Goal: Information Seeking & Learning: Learn about a topic

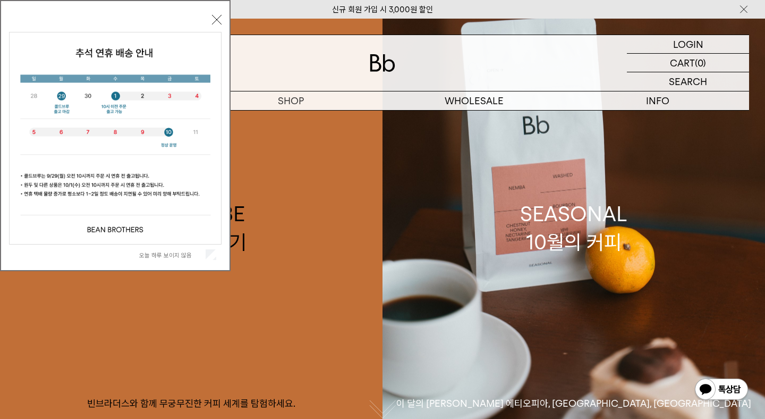
click at [156, 255] on label "오늘 하루 보이지 않음" at bounding box center [171, 254] width 64 height 7
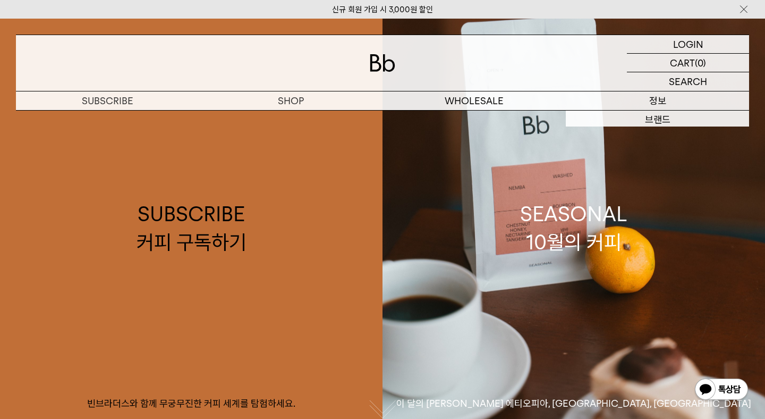
click at [661, 100] on p "정보" at bounding box center [657, 100] width 183 height 19
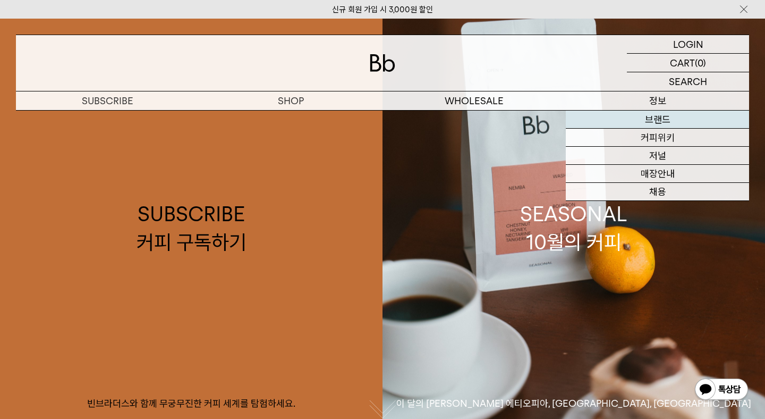
click at [667, 122] on link "브랜드" at bounding box center [657, 119] width 183 height 18
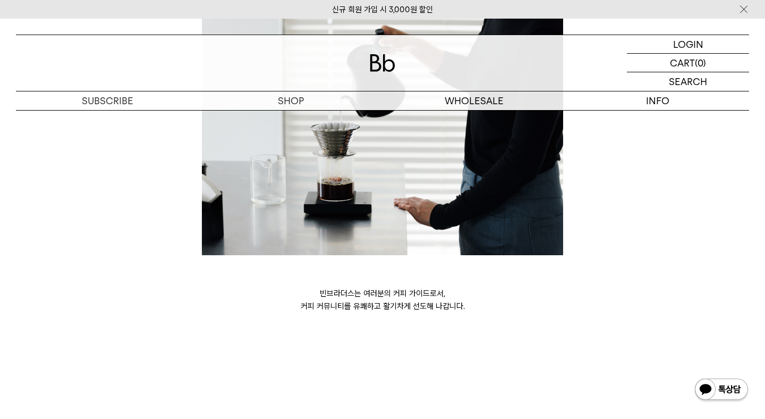
scroll to position [2970, 0]
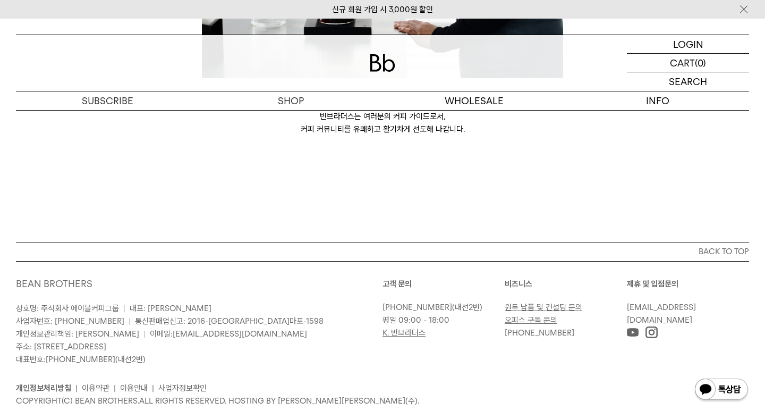
click at [107, 302] on p "상호명: 주식회사 에이블커피그룹 | 대표: 박성호 사업자번호: 220-87-84283 | 통신판매업신고: 2016-서울마포-1598 개인정보관…" at bounding box center [199, 334] width 366 height 64
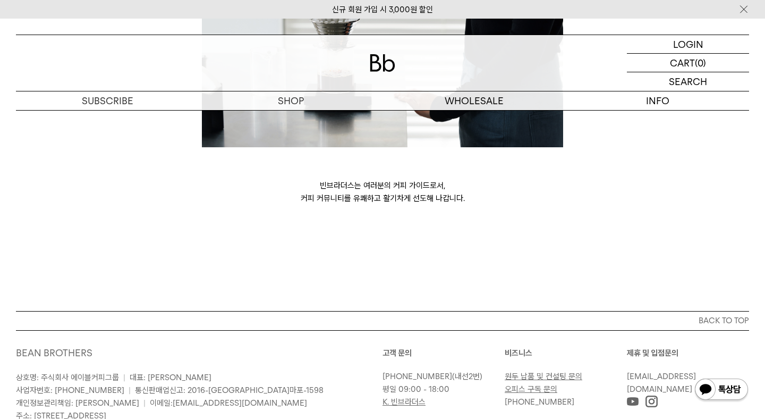
scroll to position [2886, 0]
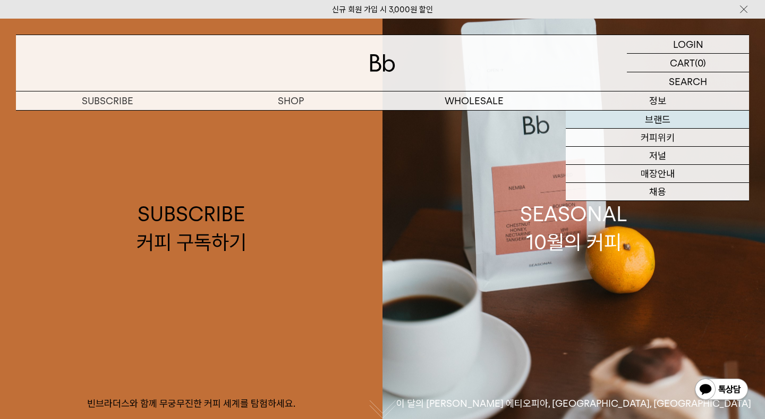
click at [662, 121] on link "브랜드" at bounding box center [657, 119] width 183 height 18
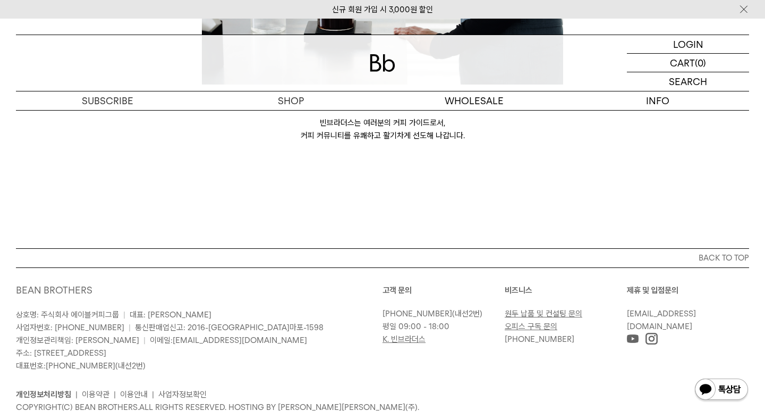
scroll to position [2970, 0]
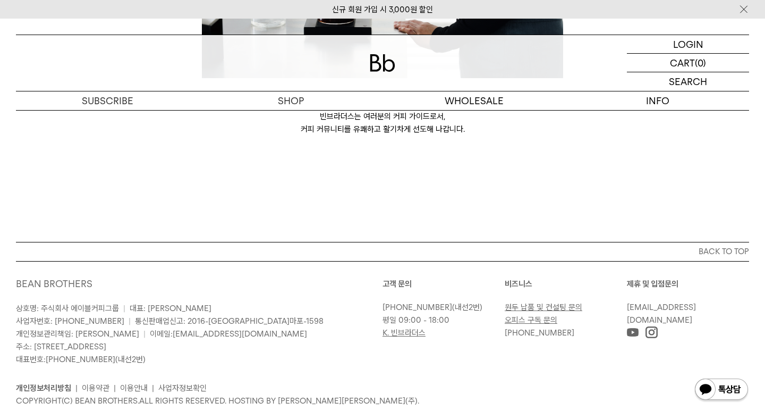
click at [185, 383] on link "사업자정보확인" at bounding box center [182, 388] width 48 height 10
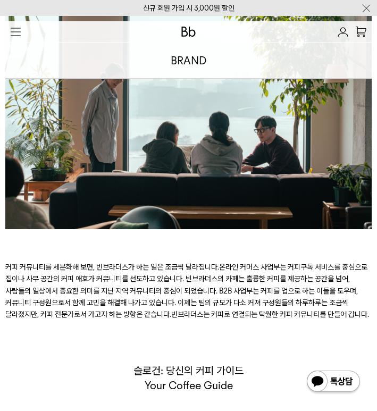
scroll to position [1773, 0]
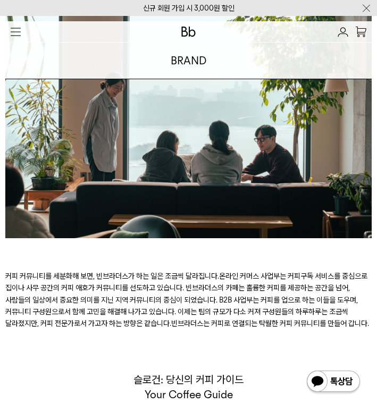
click at [157, 295] on p "커피 커뮤니티를 세분화해 보면, 빈브라더스가 하는 일은 조금씩 달라집니다. 온라인 커머스 사업부는 커피구독 서비스를 중심으로 집이나 사무 공간…" at bounding box center [188, 299] width 366 height 59
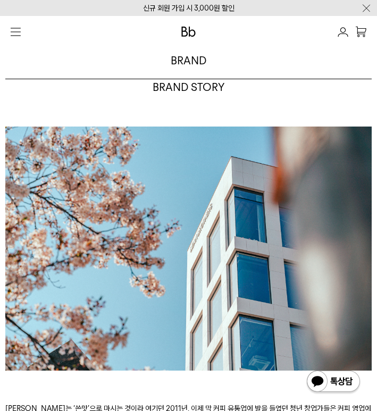
scroll to position [0, 0]
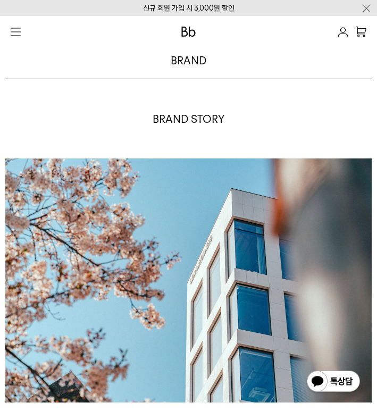
click at [7, 34] on button "button" at bounding box center [15, 31] width 21 height 21
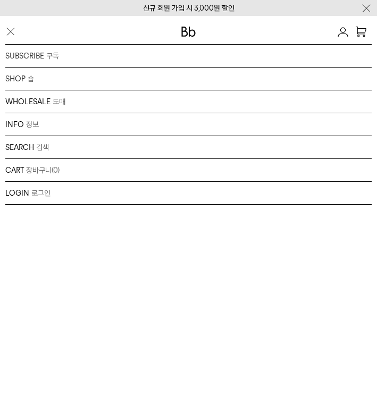
click at [44, 126] on div "INFO 정보 브랜드 커피위키 저널 매장안내 채용" at bounding box center [188, 124] width 366 height 23
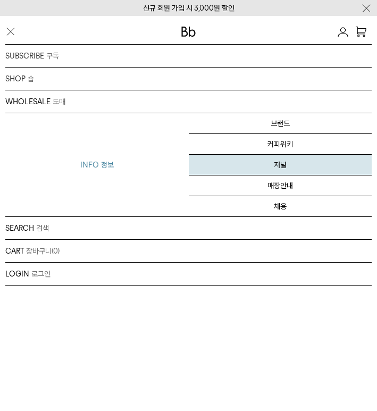
click at [305, 172] on link "저널" at bounding box center [280, 165] width 183 height 21
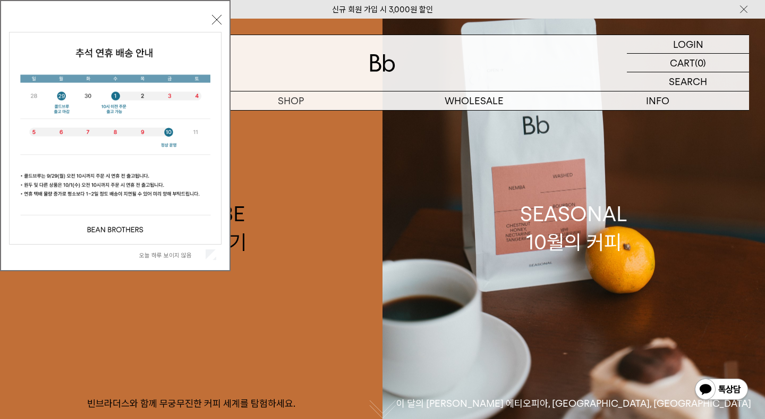
click at [183, 258] on label "오늘 하루 보이지 않음" at bounding box center [171, 254] width 64 height 7
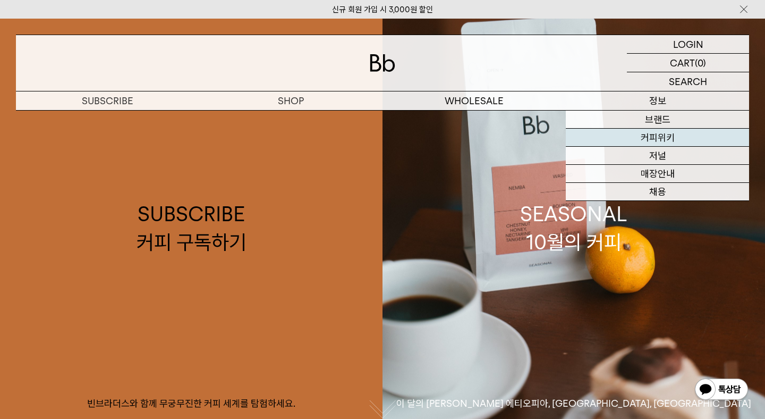
click at [671, 136] on link "커피위키" at bounding box center [657, 138] width 183 height 18
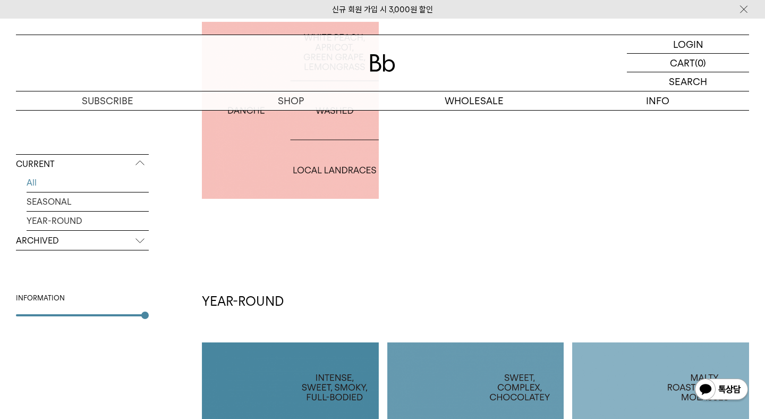
scroll to position [603, 0]
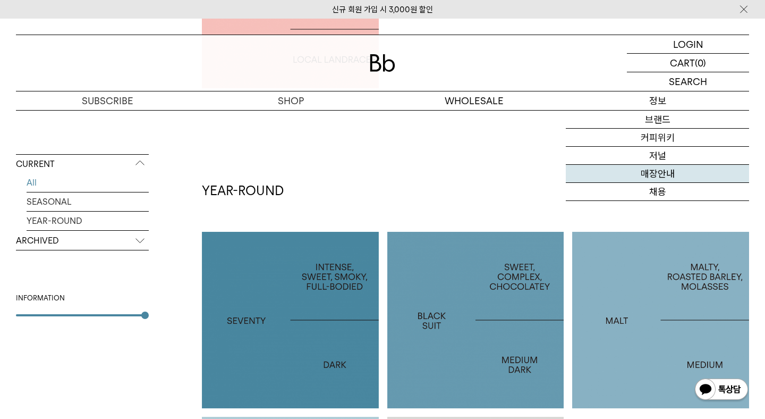
click at [648, 176] on link "매장안내" at bounding box center [657, 174] width 183 height 18
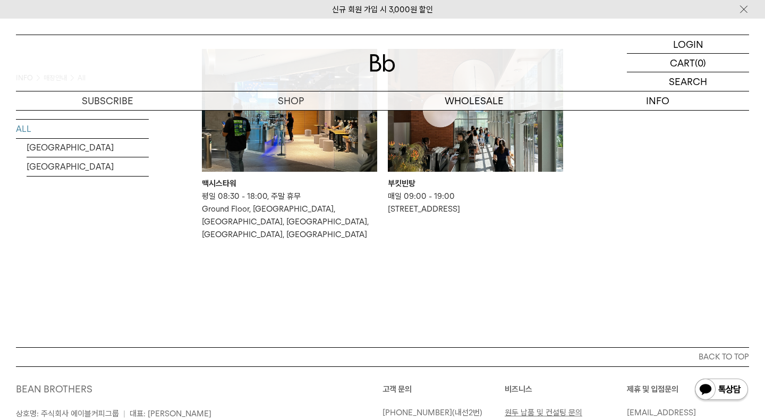
scroll to position [697, 0]
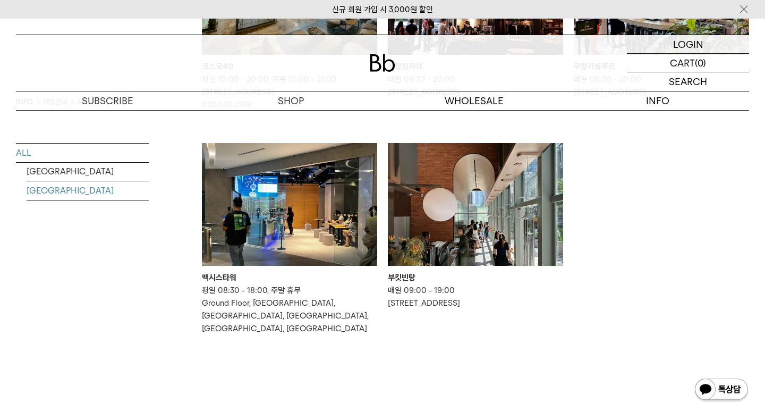
click at [115, 195] on link "[GEOGRAPHIC_DATA]" at bounding box center [88, 190] width 122 height 19
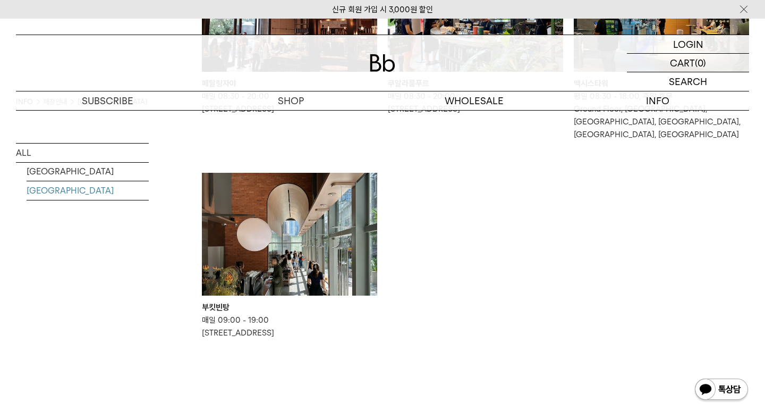
scroll to position [313, 0]
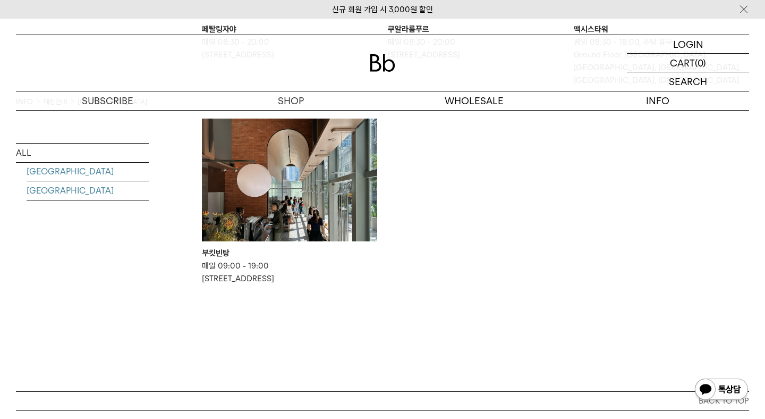
click at [78, 174] on link "[GEOGRAPHIC_DATA]" at bounding box center [88, 171] width 122 height 19
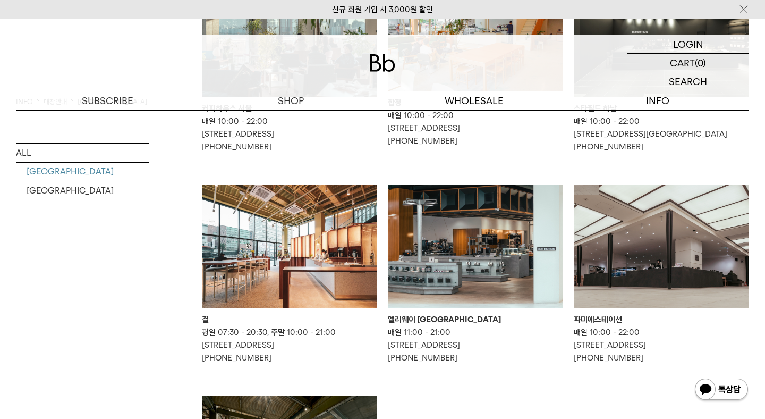
scroll to position [235, 0]
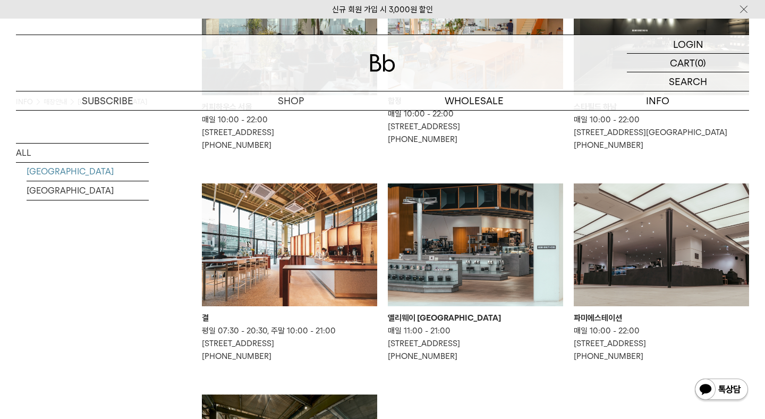
click at [295, 222] on img at bounding box center [289, 244] width 175 height 123
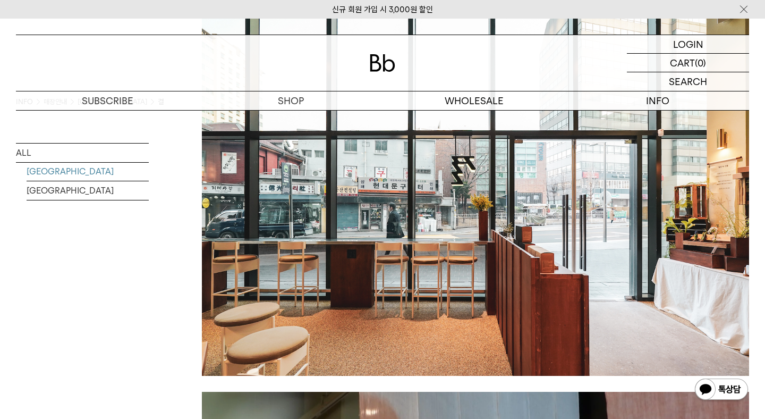
scroll to position [802, 0]
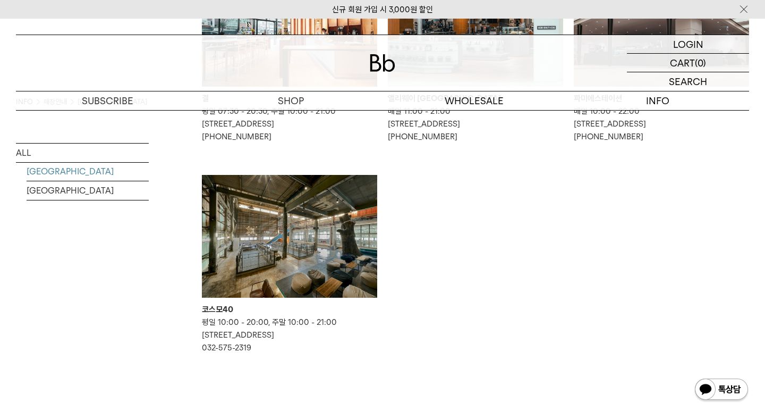
scroll to position [462, 0]
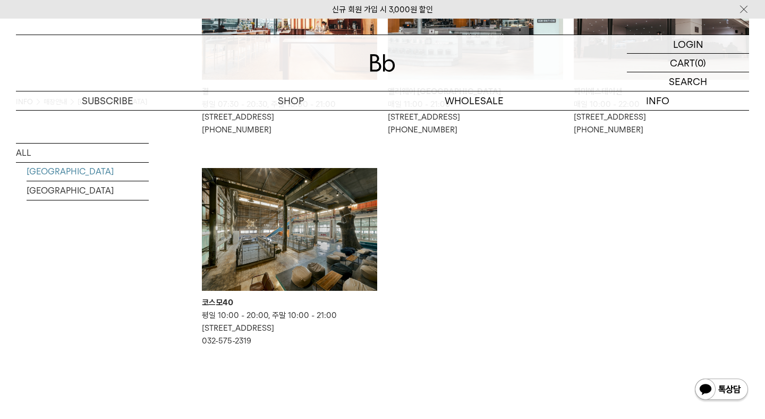
click at [230, 232] on img at bounding box center [289, 229] width 175 height 123
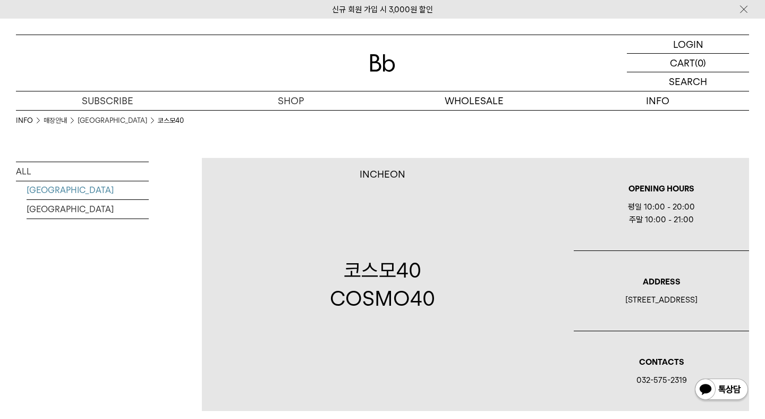
click at [67, 193] on link "SOUTH KOREA" at bounding box center [88, 190] width 122 height 19
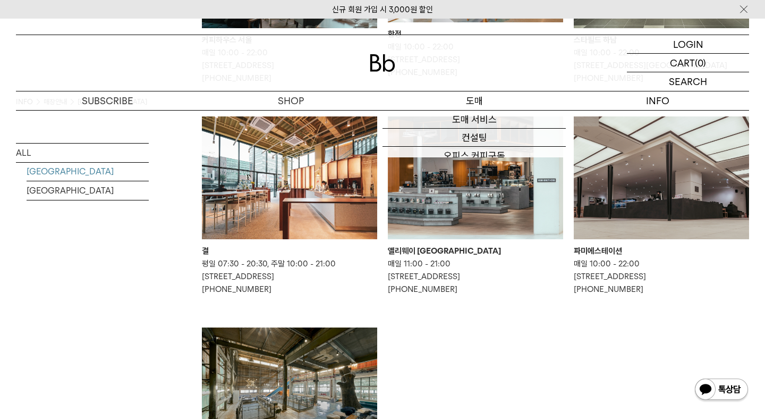
scroll to position [241, 0]
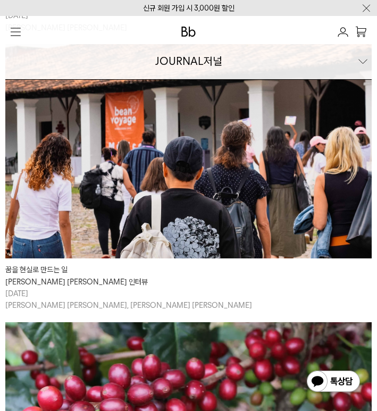
scroll to position [981, 0]
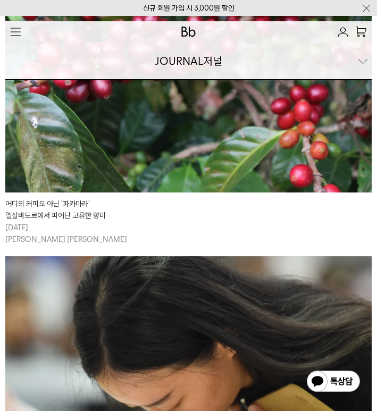
click at [16, 28] on img "button" at bounding box center [16, 32] width 10 height 8
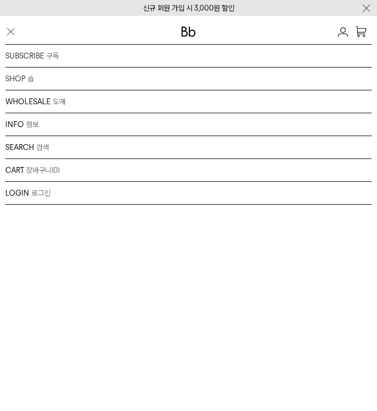
click at [135, 124] on div "INFO 정보 브랜드 커피위키 저널 매장안내 채용" at bounding box center [188, 124] width 366 height 23
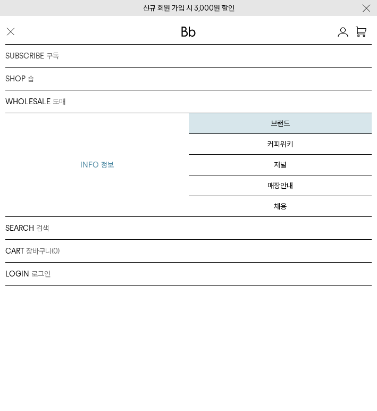
click at [326, 125] on link "브랜드" at bounding box center [280, 123] width 183 height 21
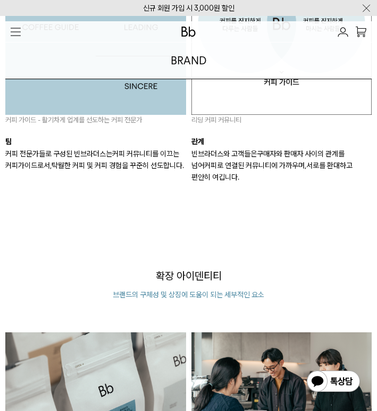
scroll to position [857, 0]
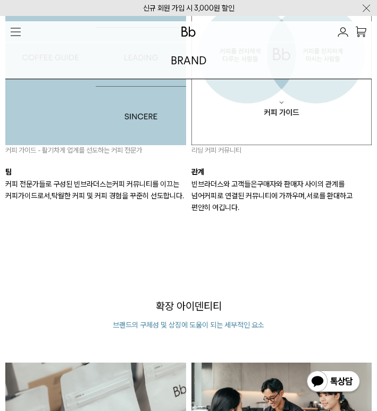
click at [19, 28] on img "button" at bounding box center [16, 32] width 10 height 8
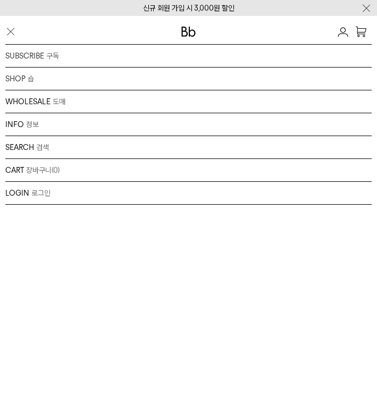
click at [96, 98] on div "WHOLESALE 도매 도매 서비스 컨설팅 오피스 커피구독" at bounding box center [188, 101] width 366 height 23
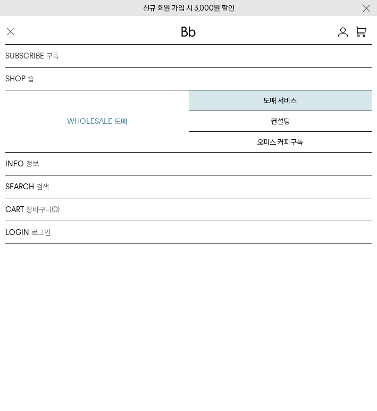
click at [283, 104] on link "도매 서비스" at bounding box center [280, 100] width 183 height 21
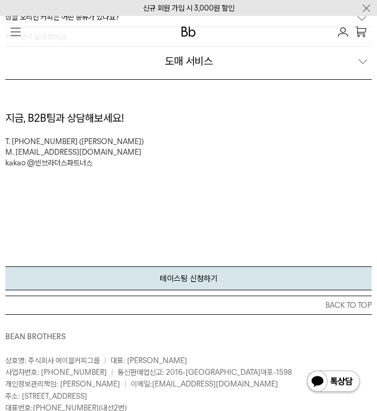
scroll to position [5215, 0]
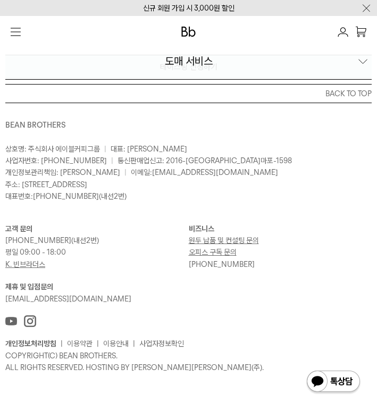
click at [239, 240] on link "원두 납품 및 컨설팅 문의" at bounding box center [224, 240] width 70 height 8
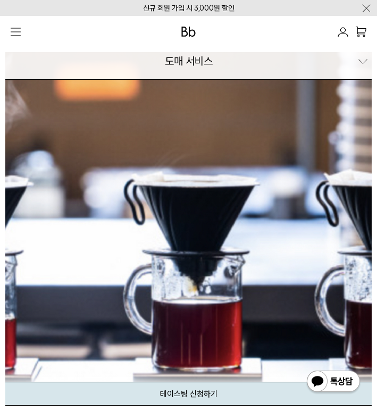
scroll to position [0, 0]
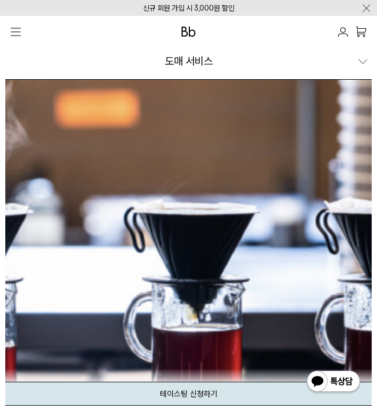
click at [347, 61] on div "WHOLESALE SERVICE 도매 서비스" at bounding box center [188, 60] width 366 height 37
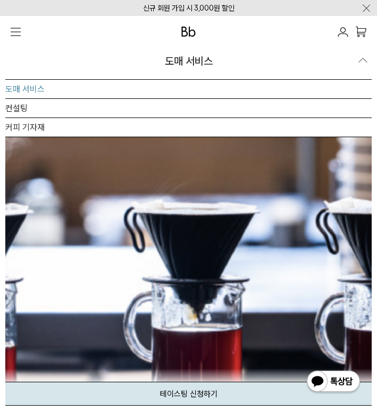
click at [20, 33] on img "button" at bounding box center [16, 32] width 10 height 8
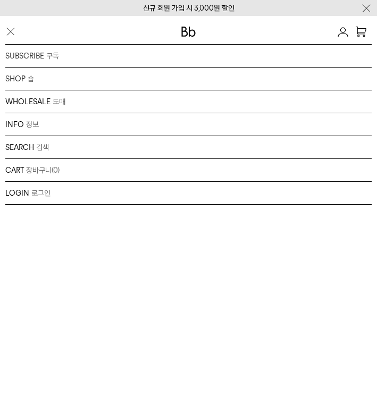
click at [69, 101] on div "WHOLESALE 도매 도매 서비스 컨설팅 오피스 커피구독" at bounding box center [188, 101] width 366 height 23
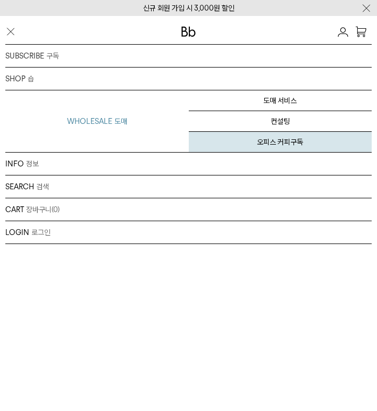
click at [284, 146] on link "오피스 커피구독" at bounding box center [280, 142] width 183 height 20
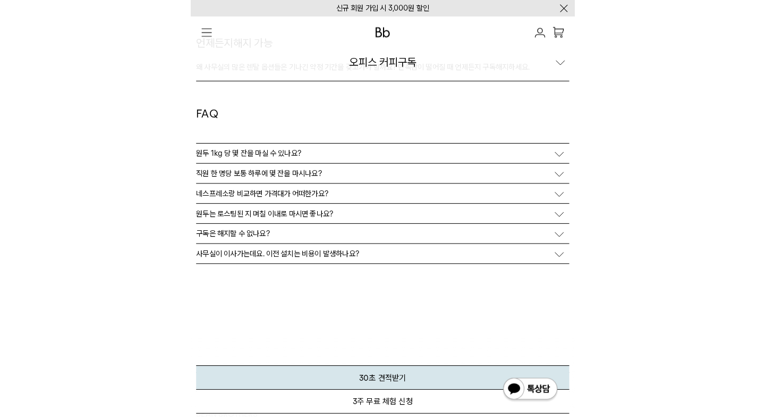
scroll to position [1466, 0]
